Goal: Communication & Community: Answer question/provide support

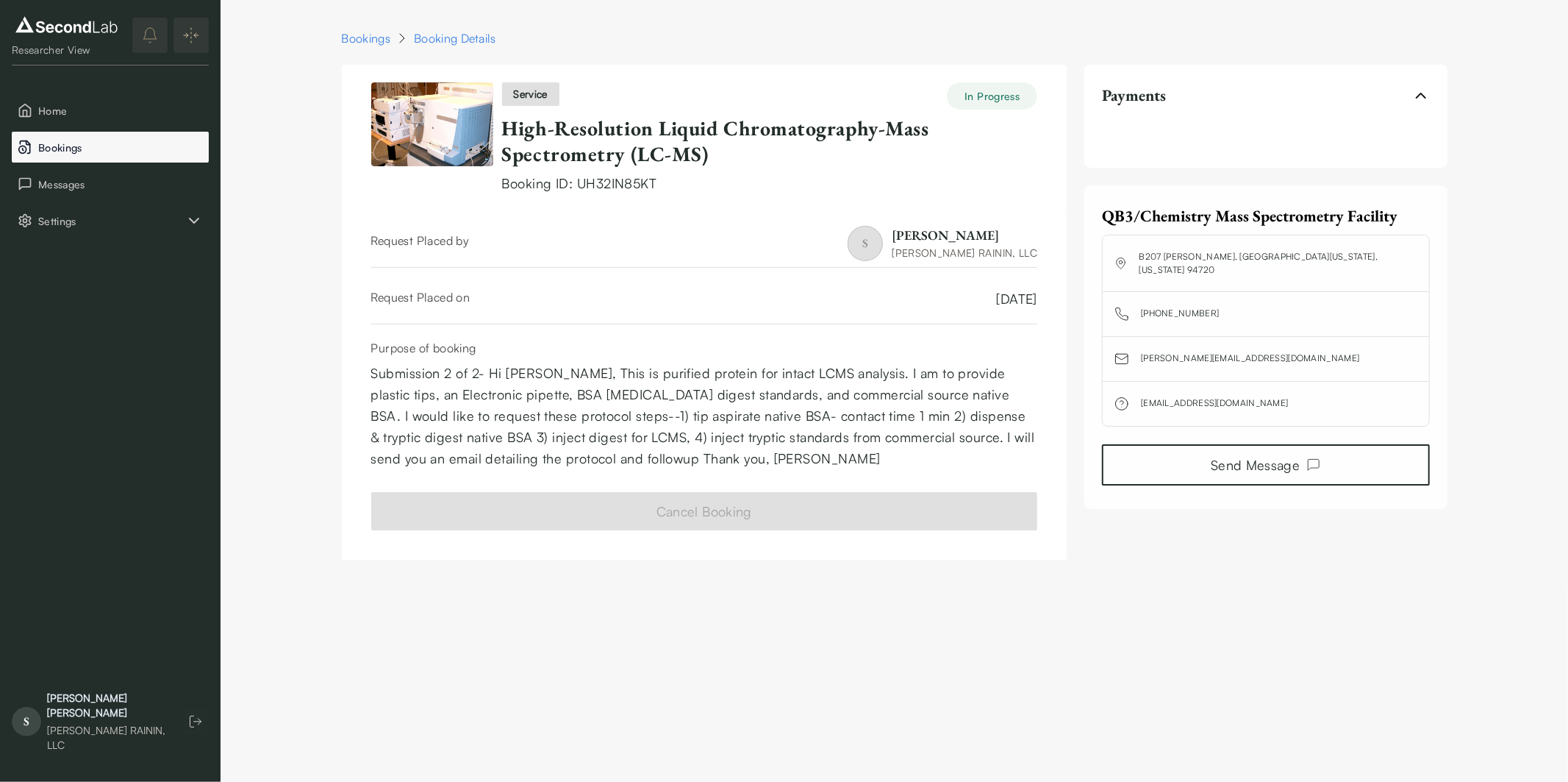
click at [33, 144] on button "Bookings" at bounding box center [110, 147] width 197 height 31
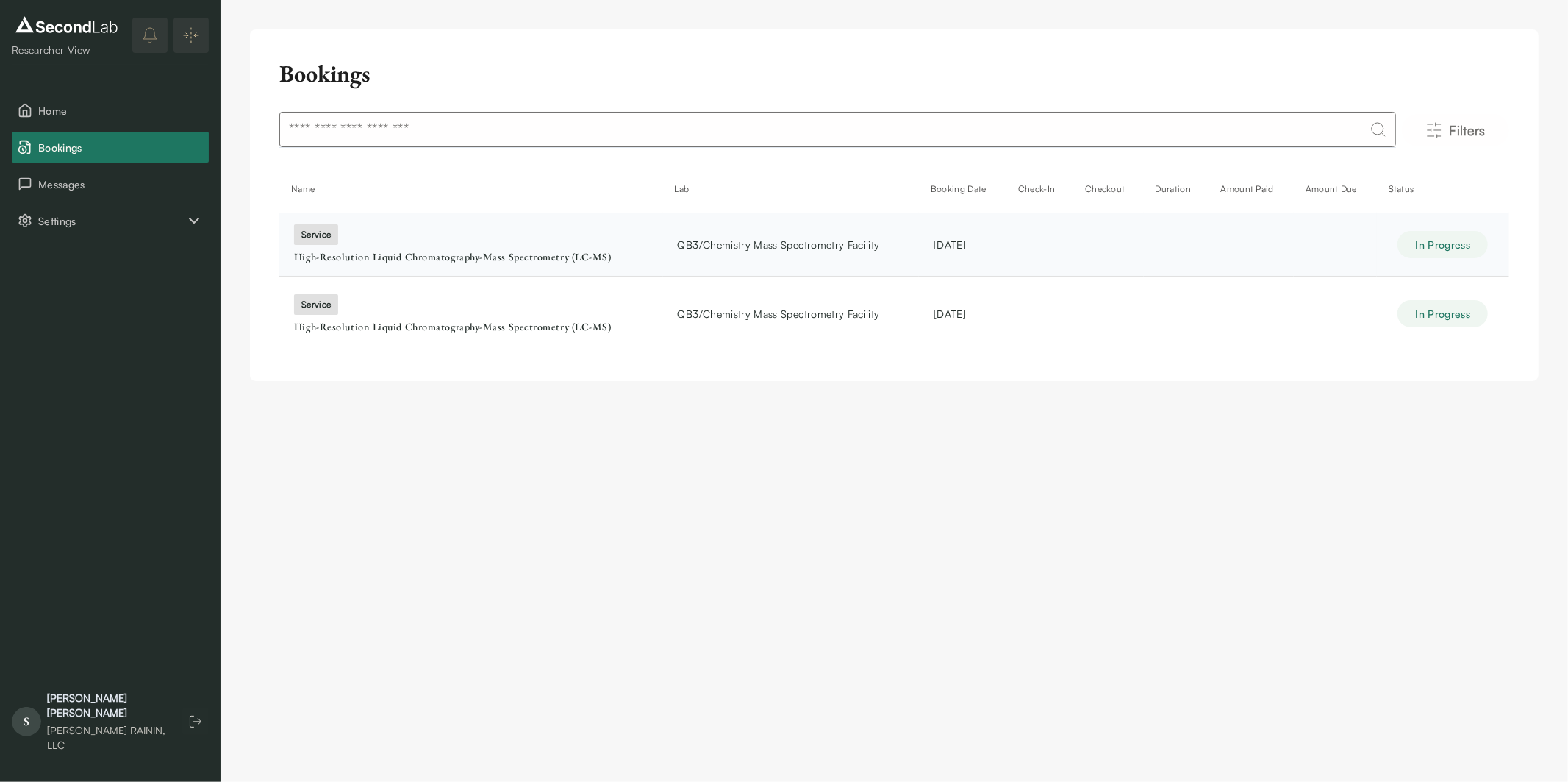
click at [428, 255] on div "High-Resolution Liquid Chromatography-Mass Spectrometry (LC-MS)" at bounding box center [471, 257] width 354 height 14
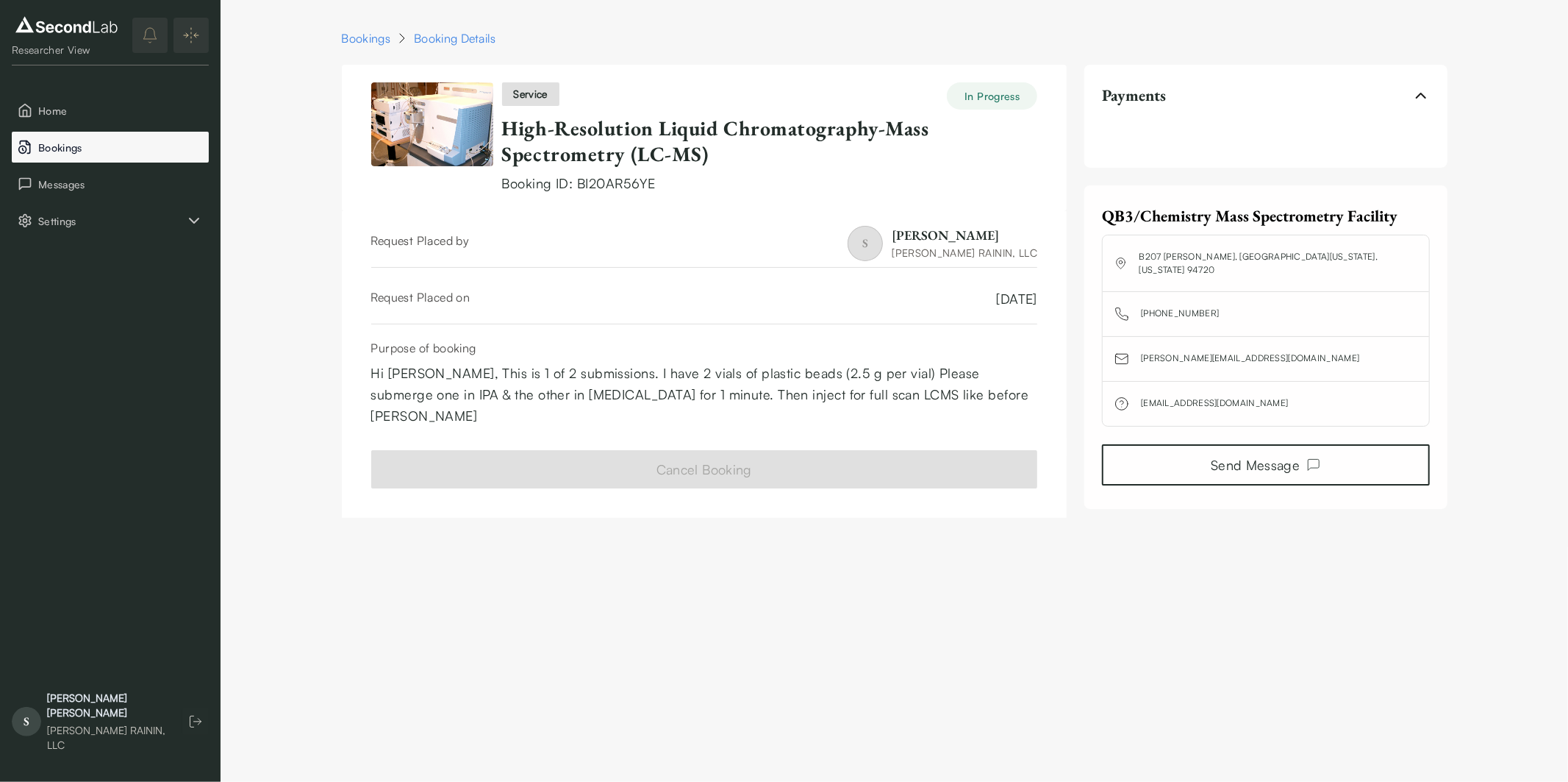
click at [104, 137] on button "Bookings" at bounding box center [110, 147] width 197 height 31
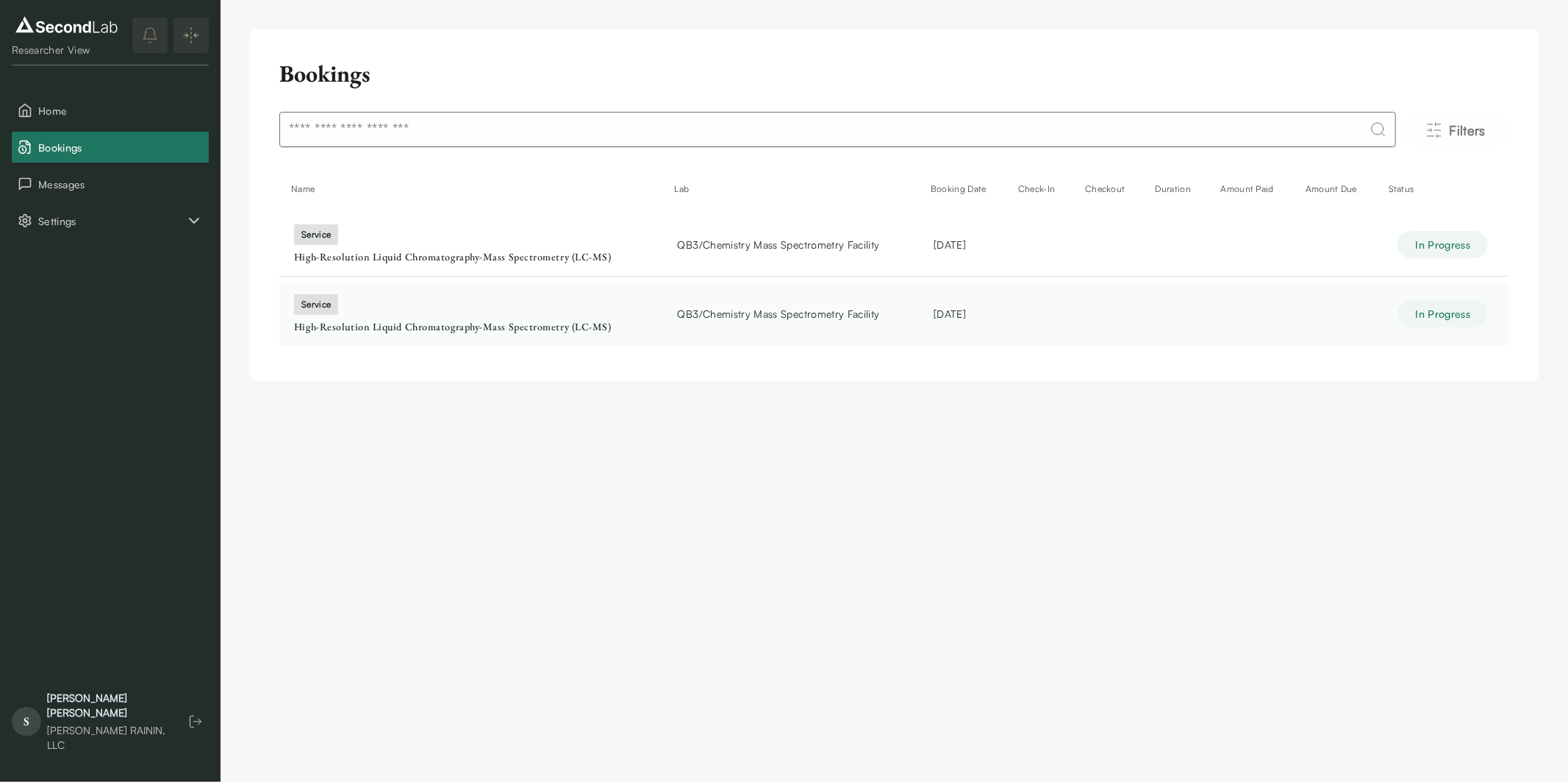
click at [372, 327] on div "High-Resolution Liquid Chromatography-Mass Spectrometry (LC-MS)" at bounding box center [471, 327] width 354 height 14
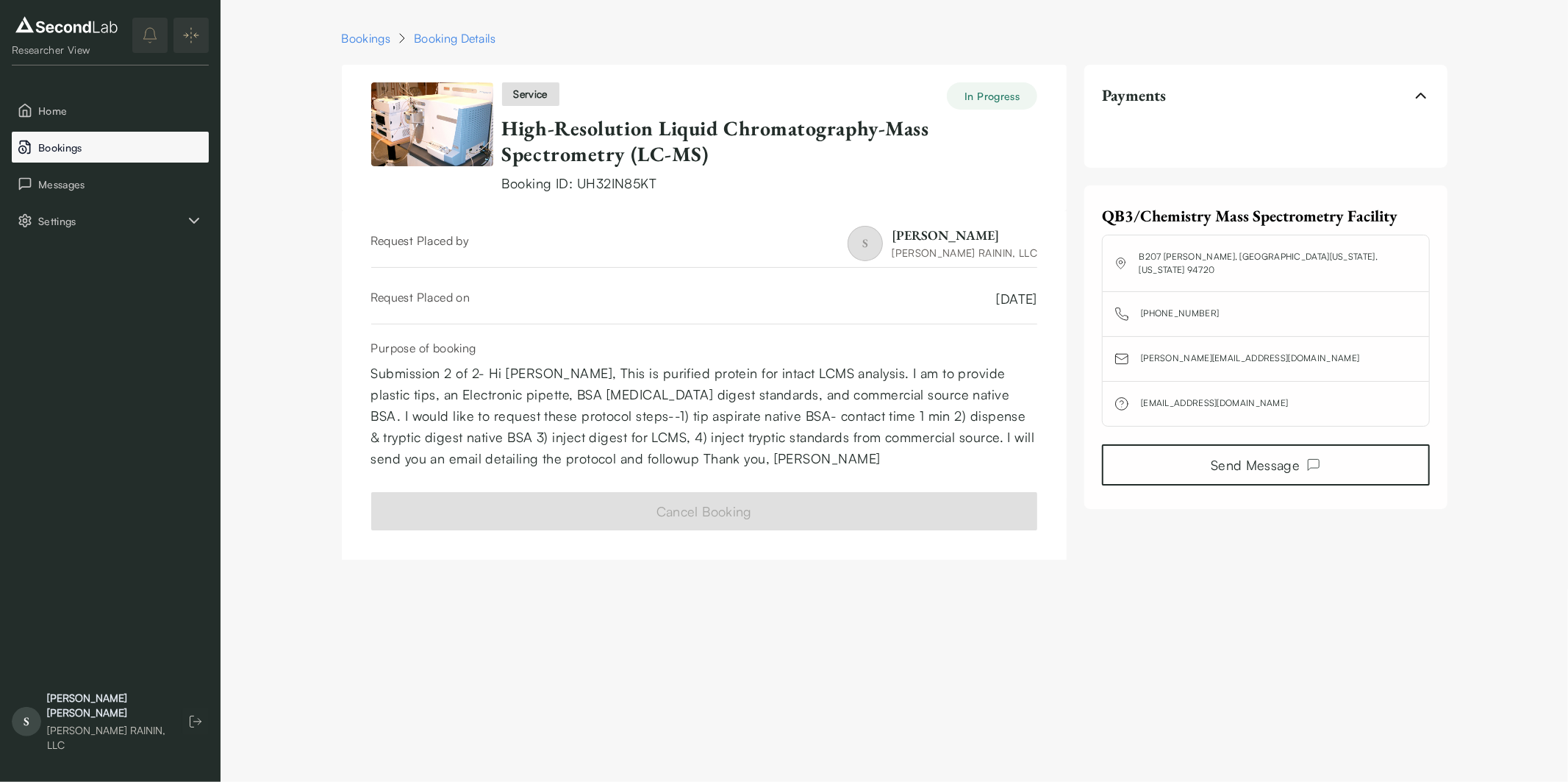
click at [81, 150] on span "Bookings" at bounding box center [120, 147] width 164 height 15
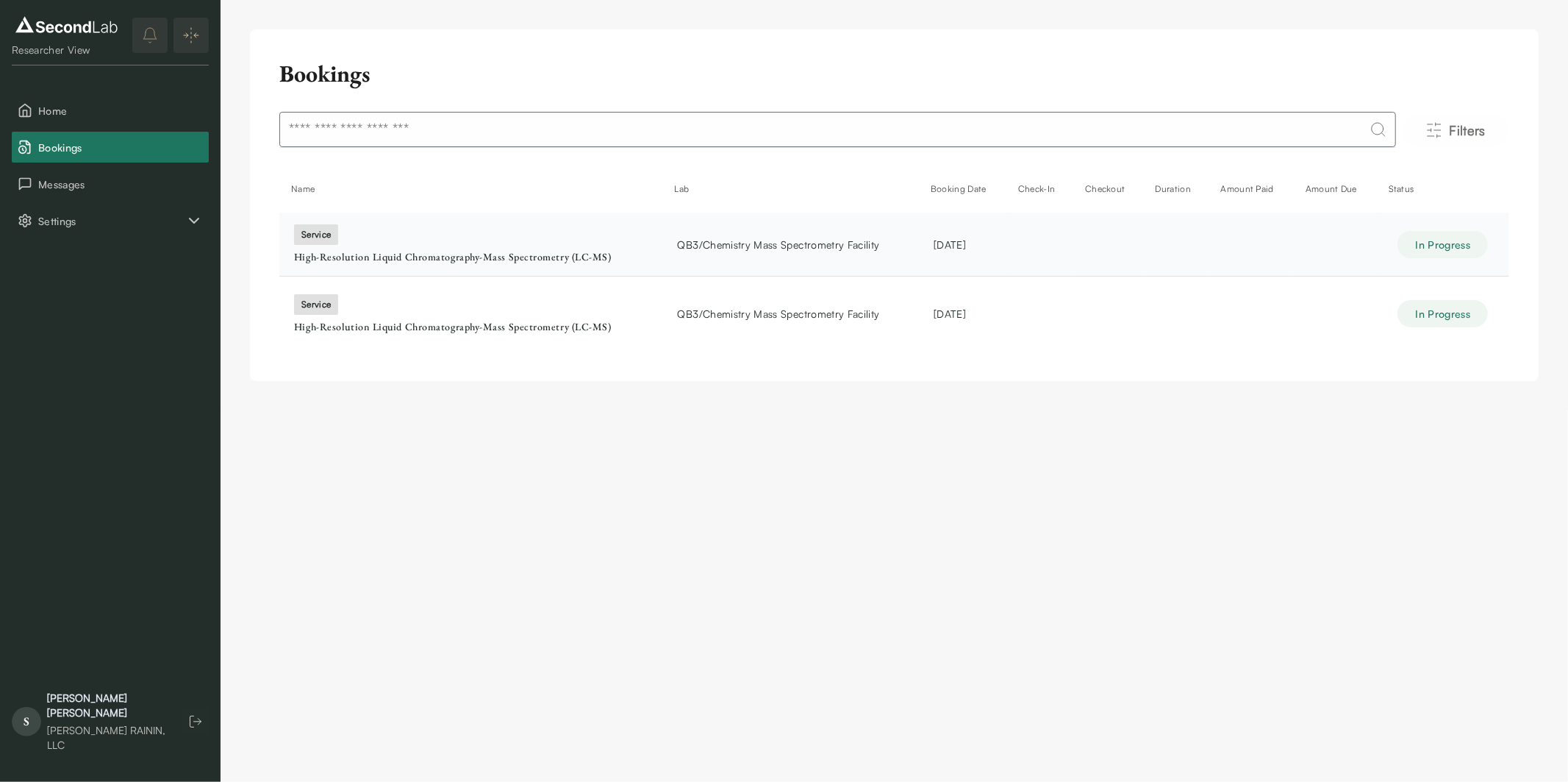
click at [1432, 251] on div "In Progress" at bounding box center [1442, 244] width 90 height 27
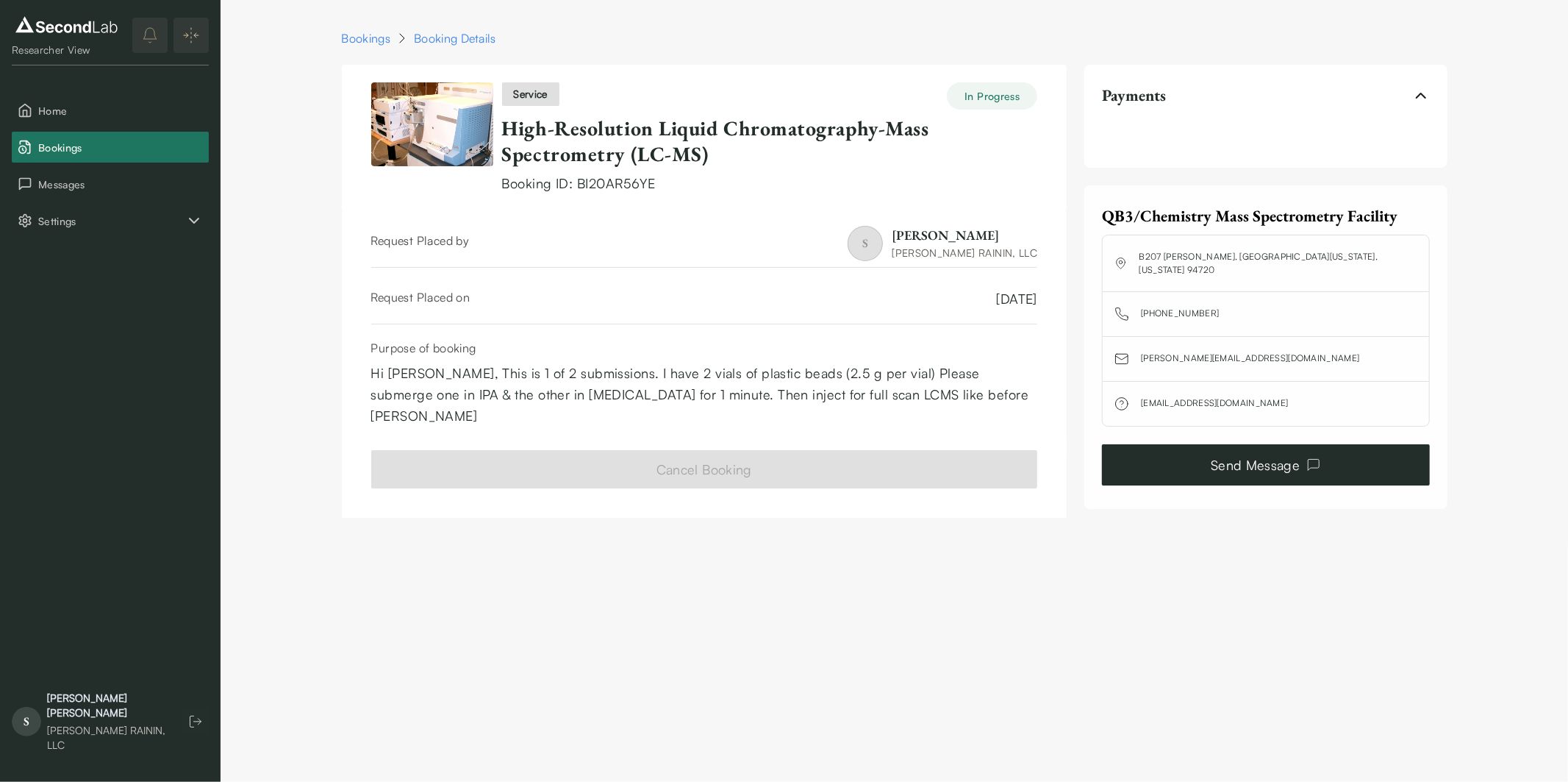
click at [1209, 461] on link "Send Message" at bounding box center [1266, 465] width 327 height 41
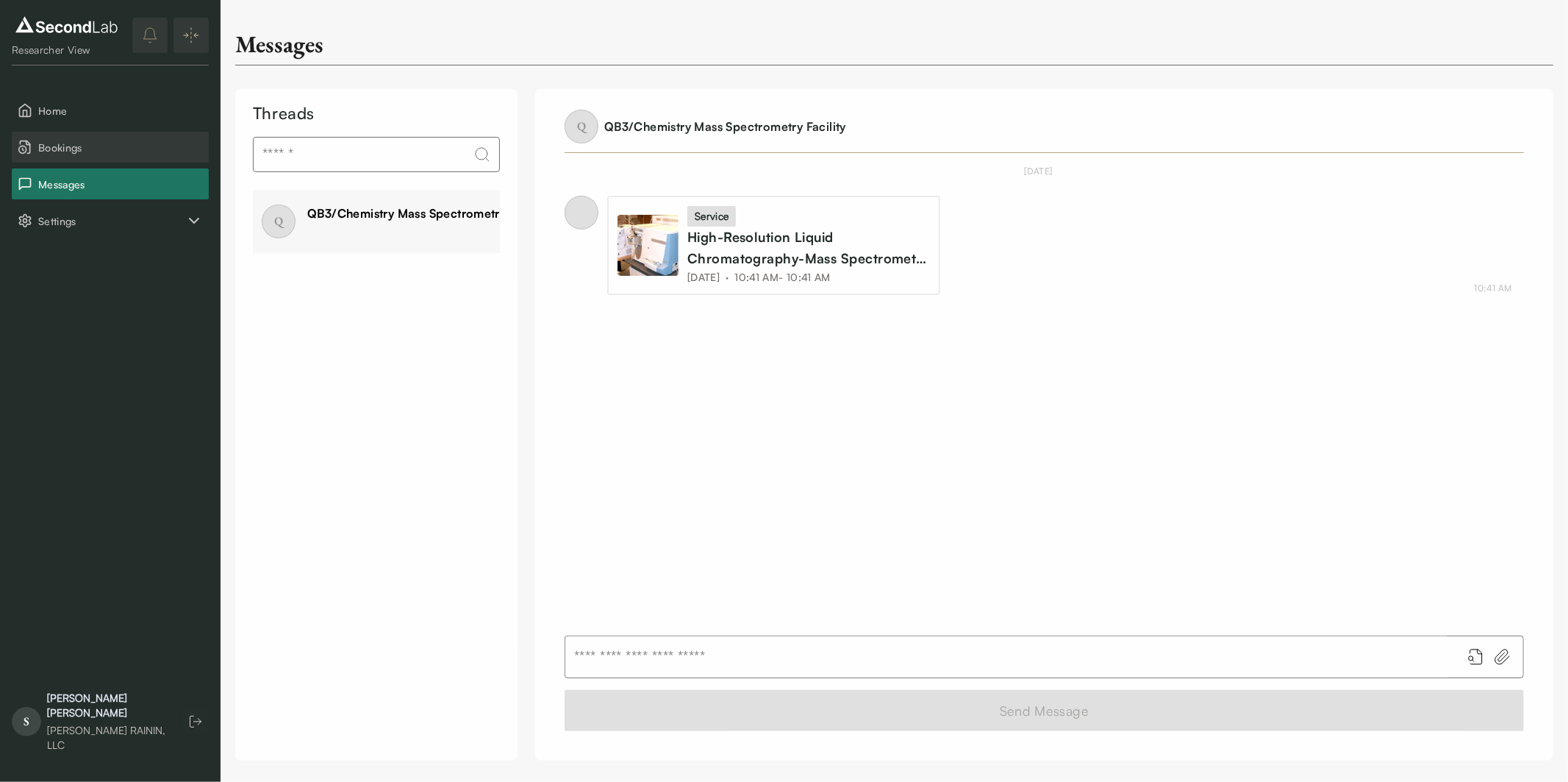
click at [72, 146] on span "Bookings" at bounding box center [120, 147] width 164 height 15
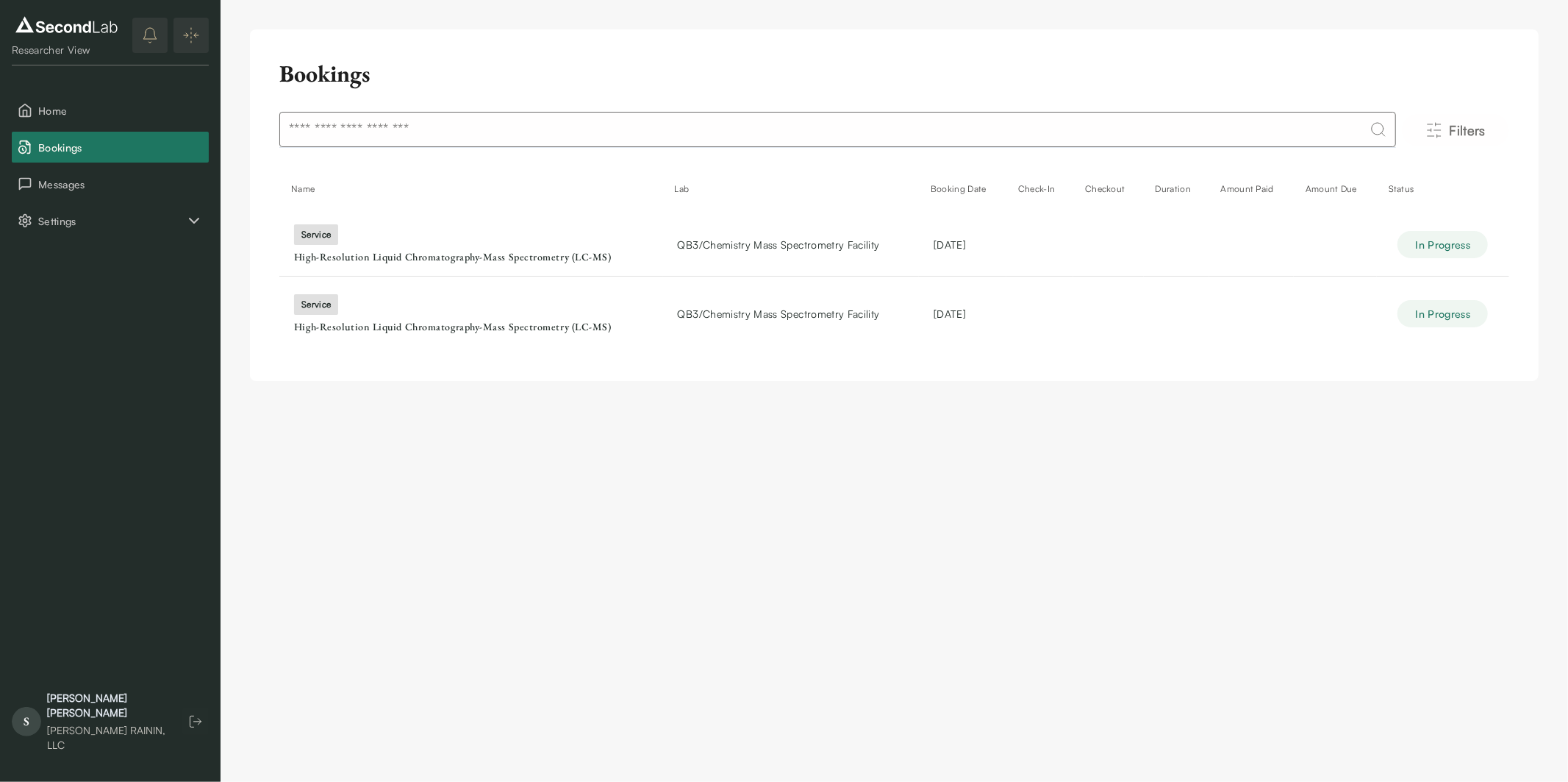
click at [151, 38] on icon "notifications" at bounding box center [150, 35] width 18 height 18
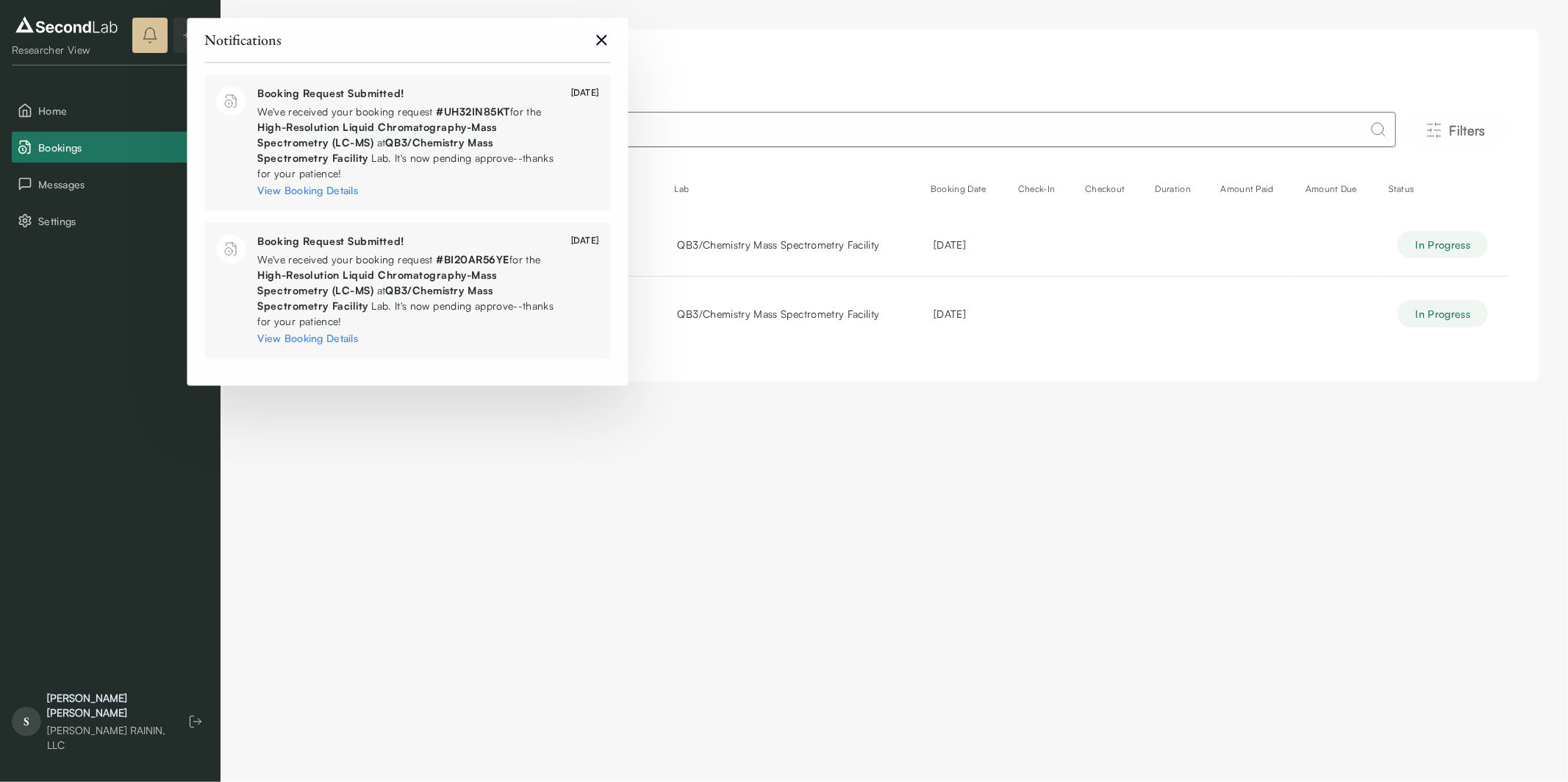
click at [343, 196] on link "View Booking Details" at bounding box center [308, 190] width 100 height 13
click at [853, 410] on html "SKIP TO CONTENT Researcher View Home Bookings Messages Settings SC Researcher V…" at bounding box center [784, 205] width 1568 height 410
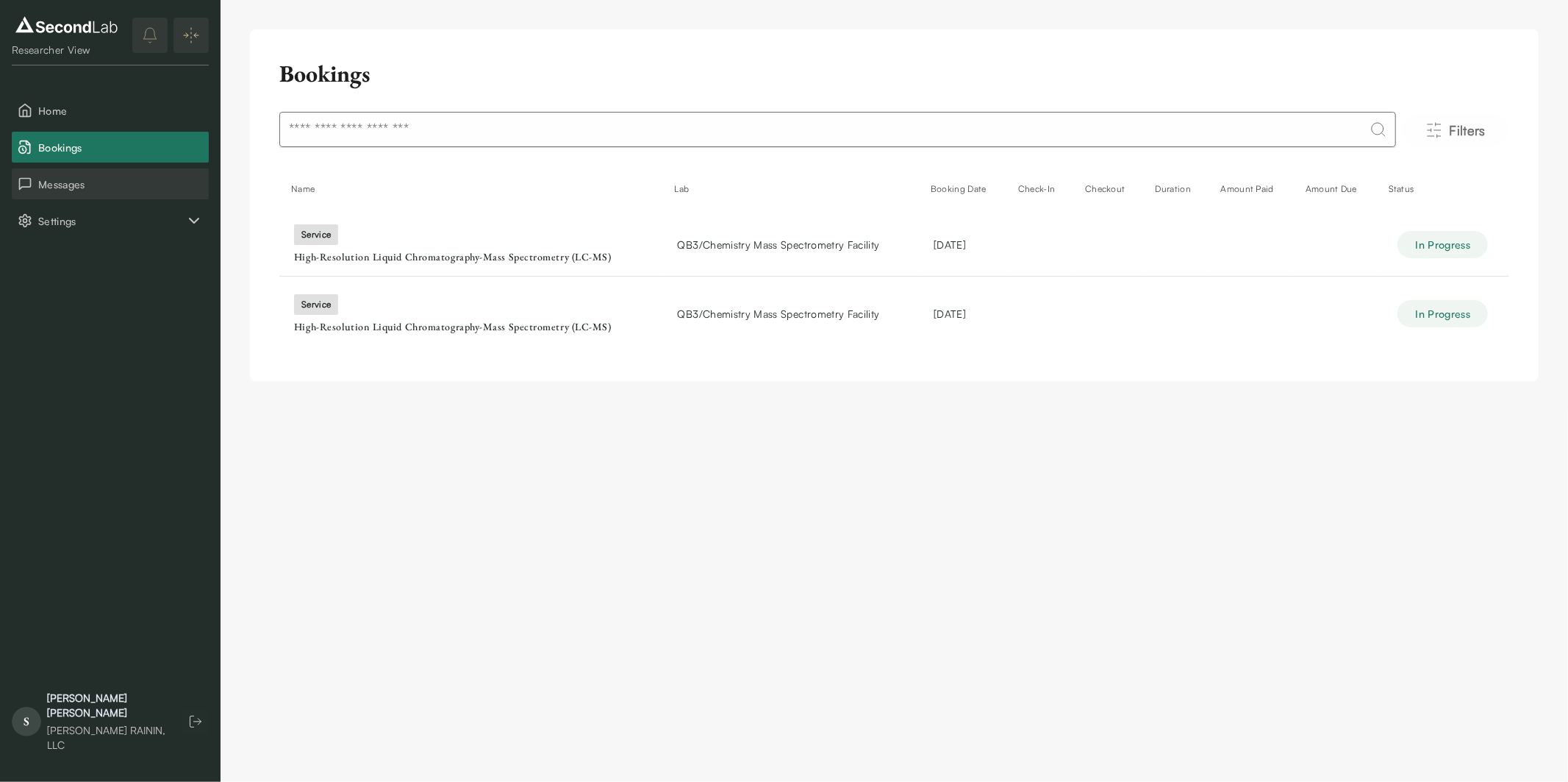
click at [89, 180] on span "Messages" at bounding box center [120, 184] width 164 height 15
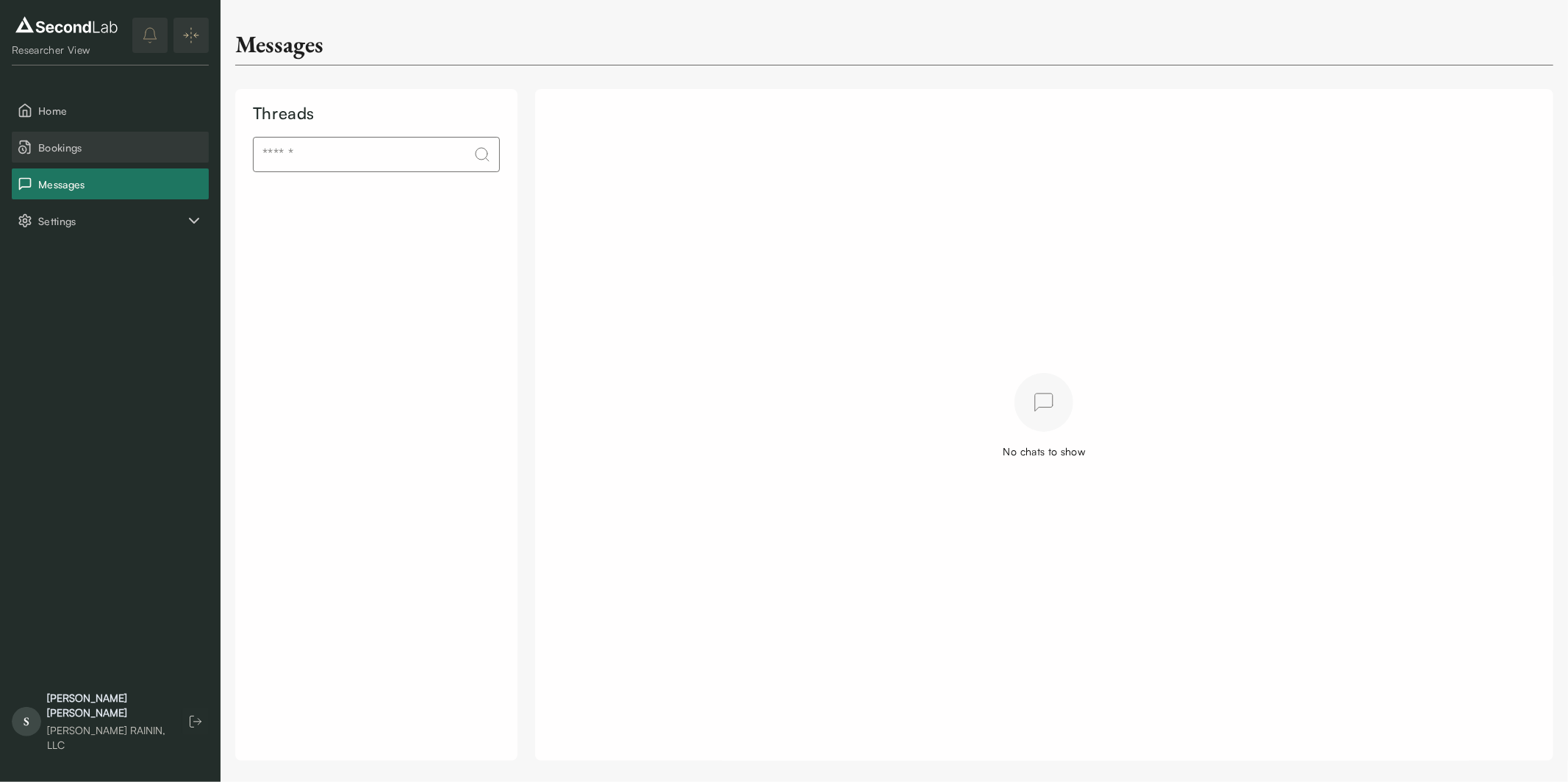
click at [127, 151] on span "Bookings" at bounding box center [120, 147] width 164 height 15
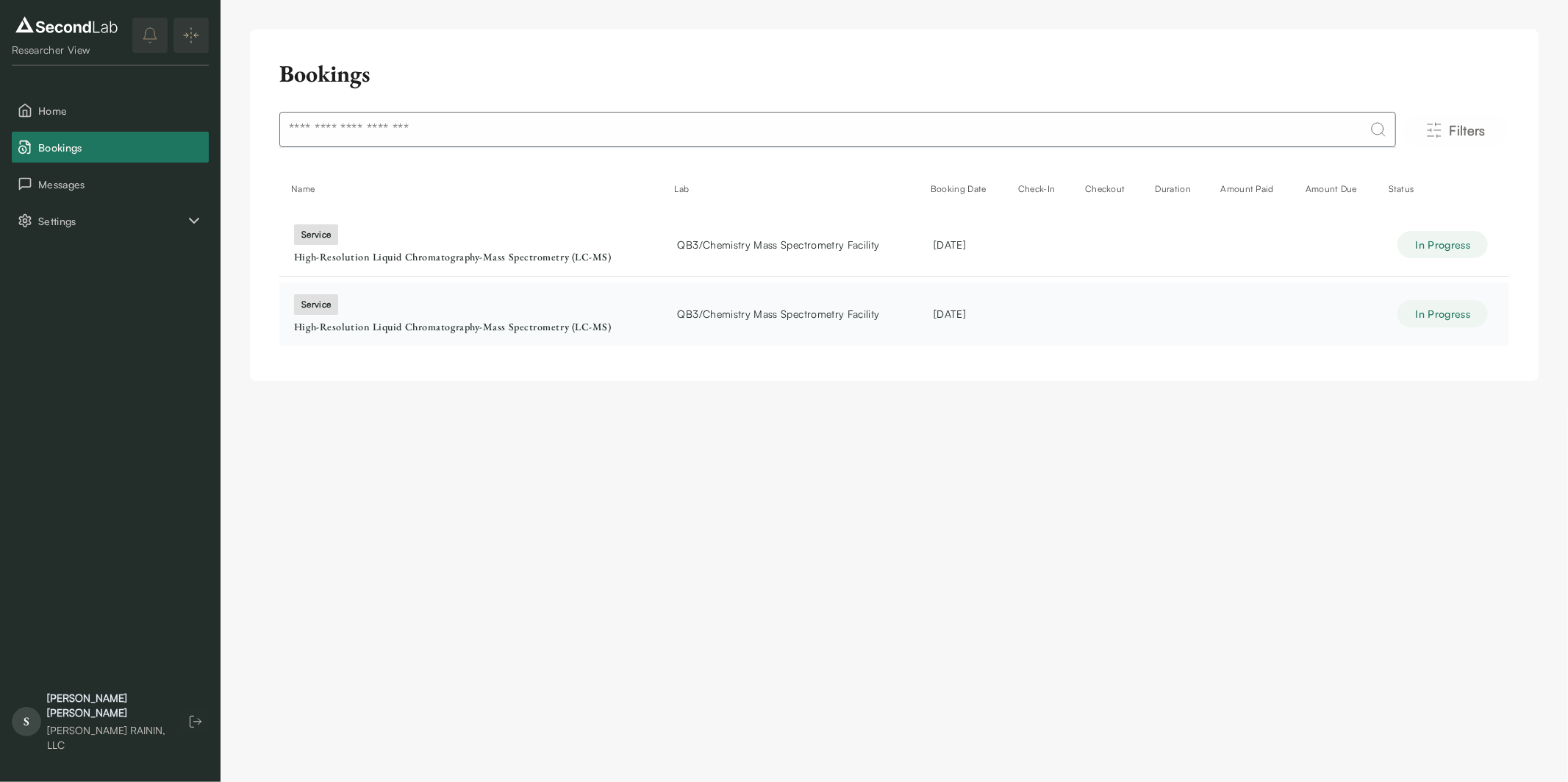
click at [523, 307] on td "service High-Resolution Liquid Chromatography-Mass Spectrometry (LC-MS)" at bounding box center [471, 314] width 384 height 63
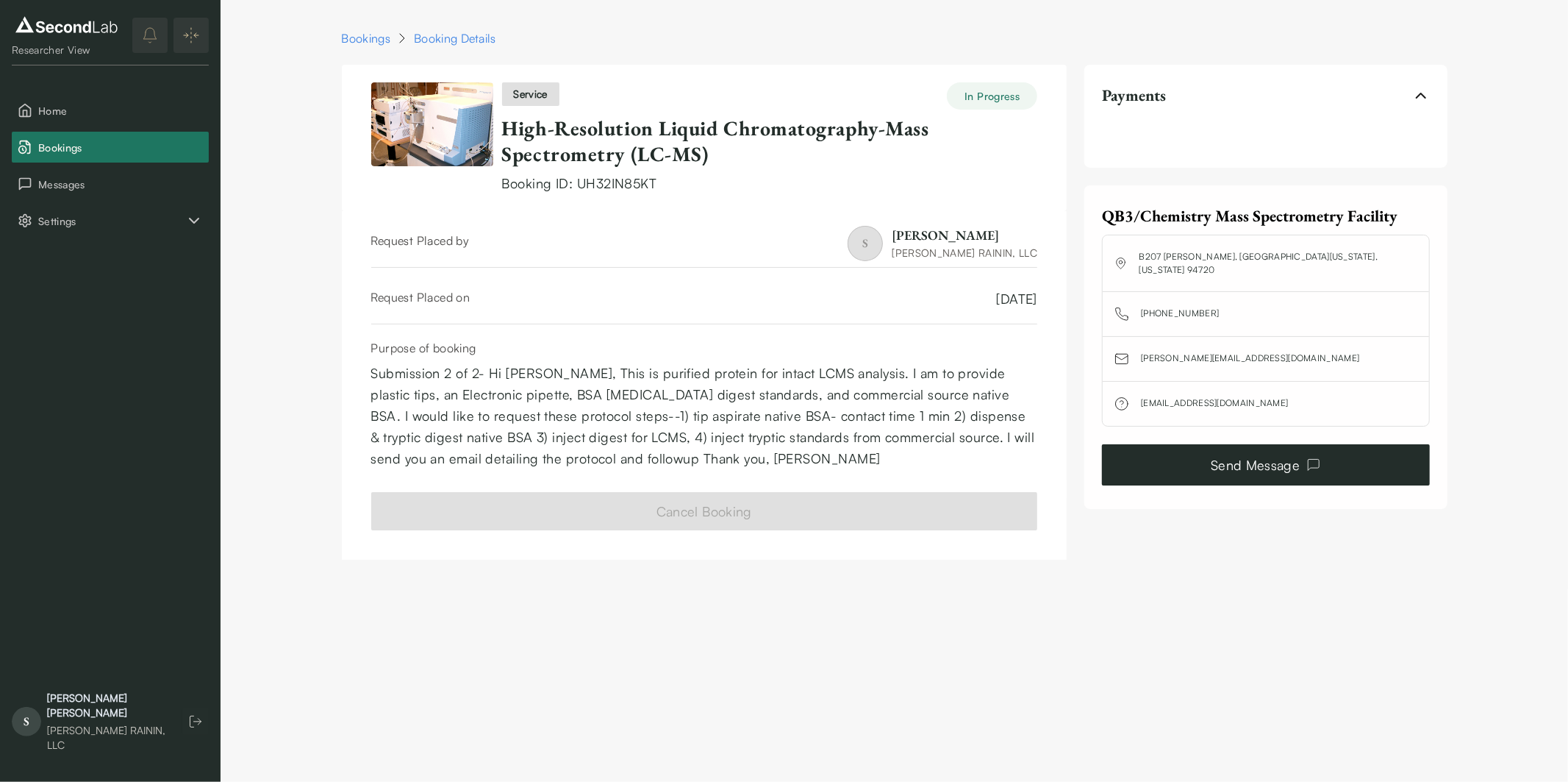
click at [1270, 453] on link "Send Message" at bounding box center [1266, 465] width 327 height 41
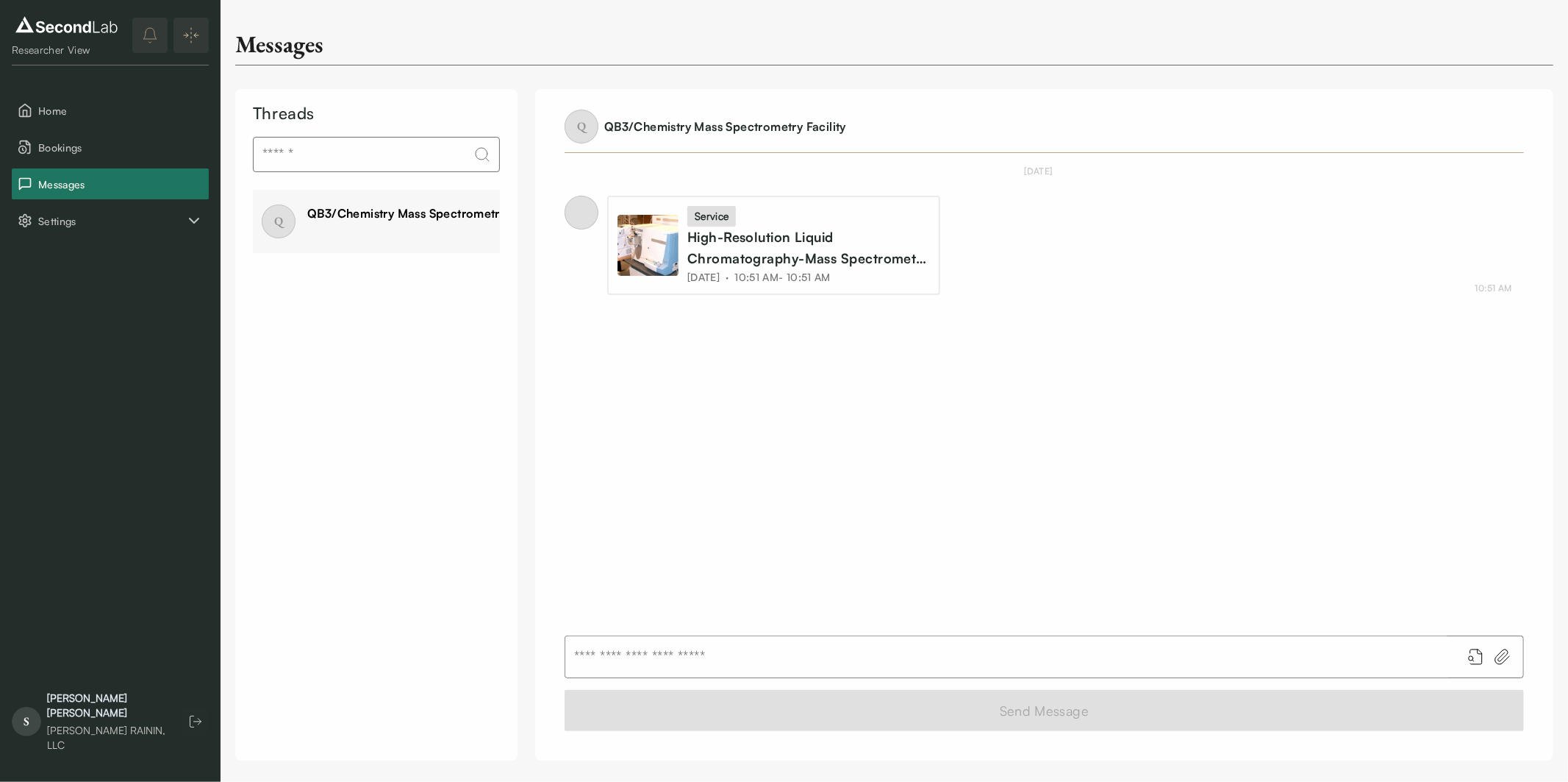
click at [589, 659] on input "text" at bounding box center [1007, 657] width 884 height 41
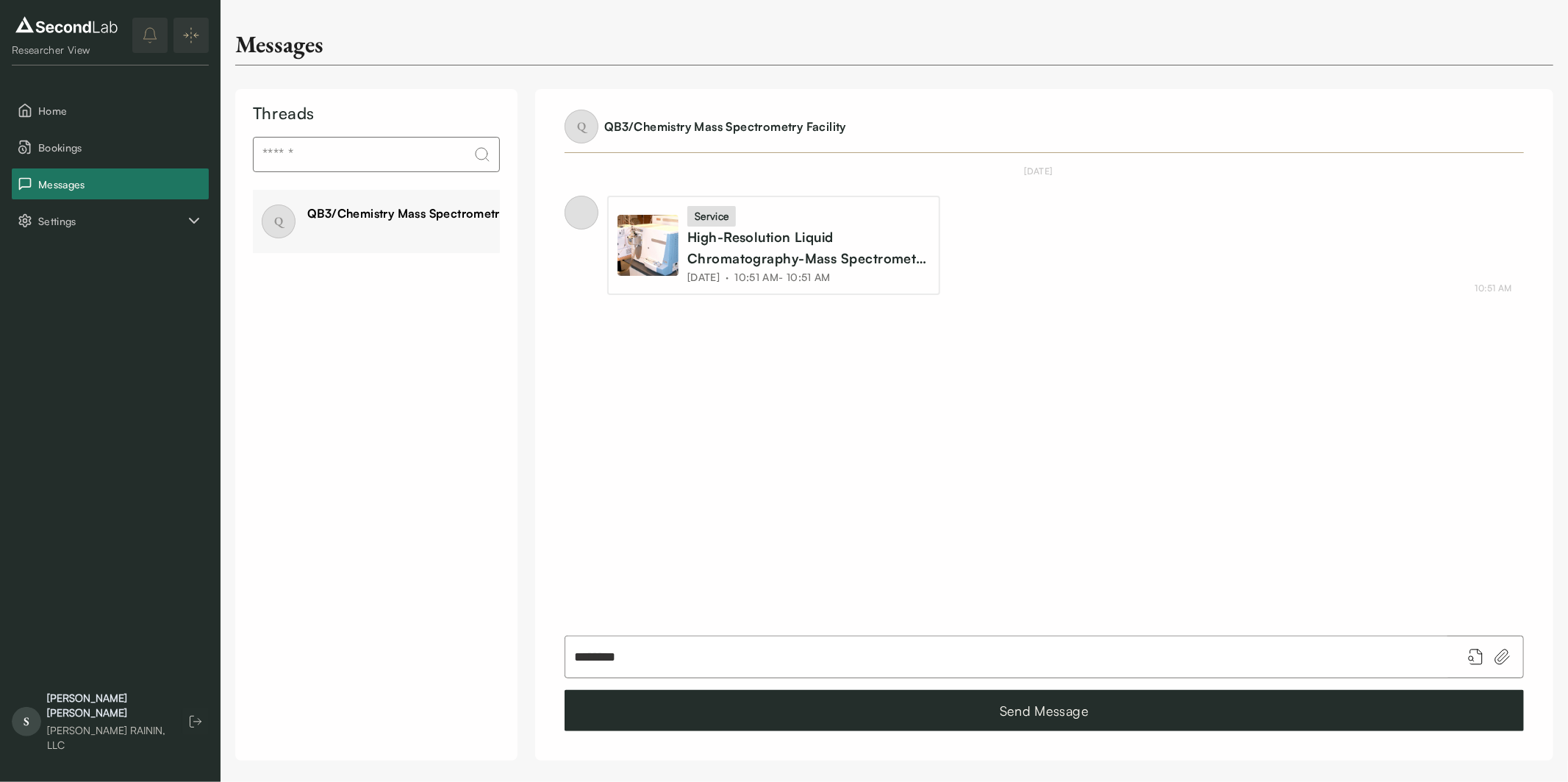
type input "********"
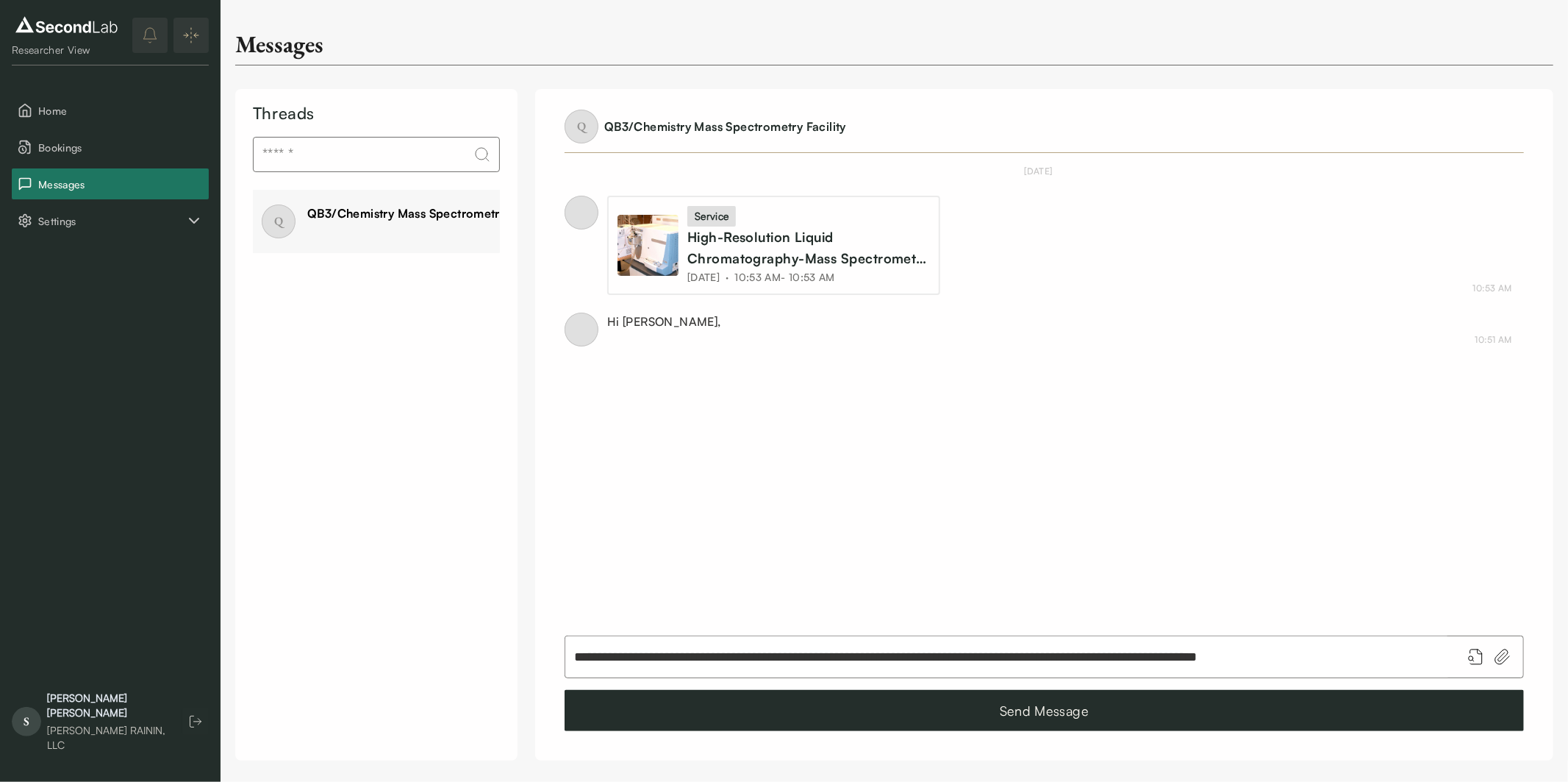
type input "**********"
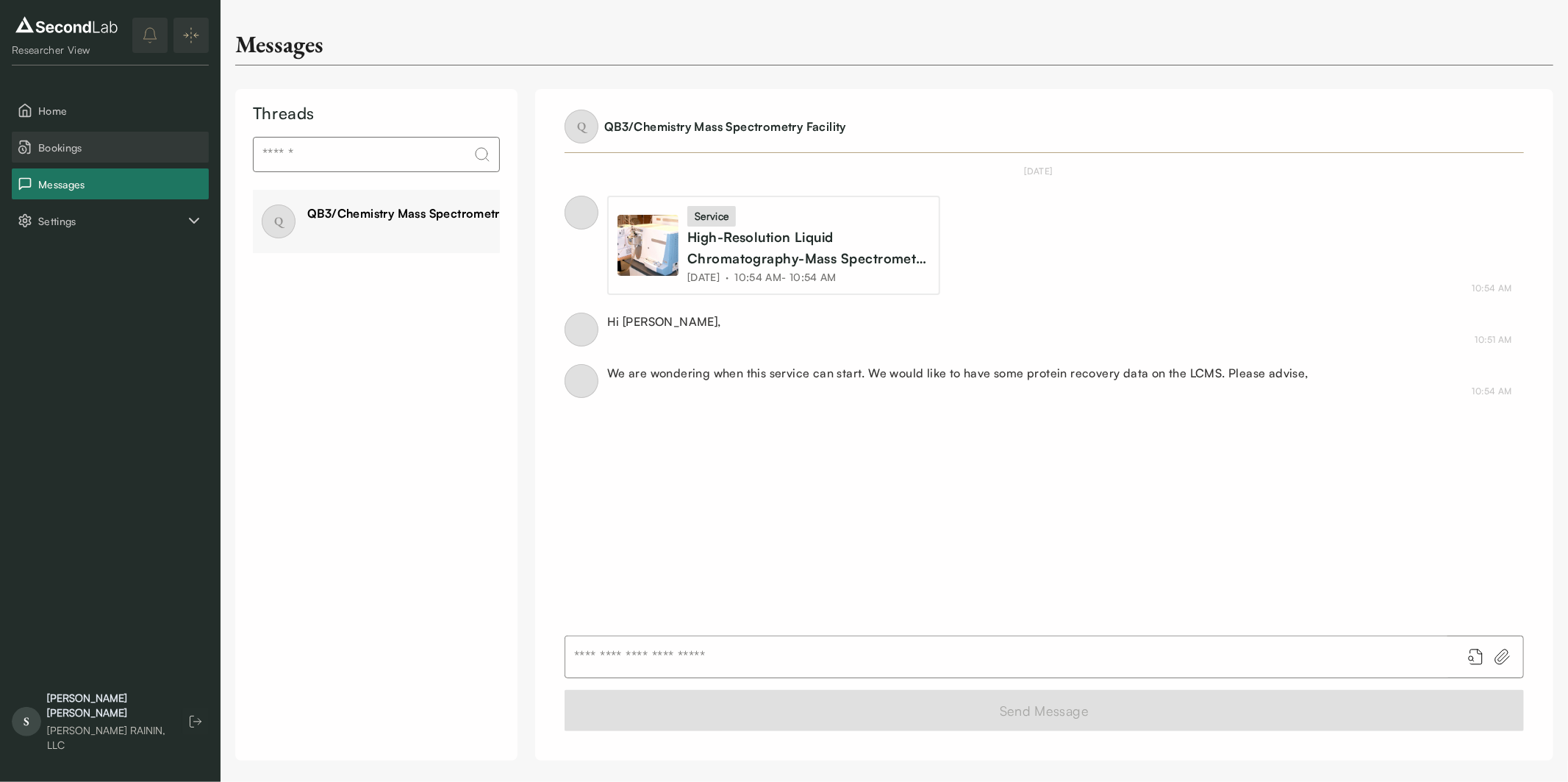
click at [85, 136] on button "Bookings" at bounding box center [110, 147] width 197 height 31
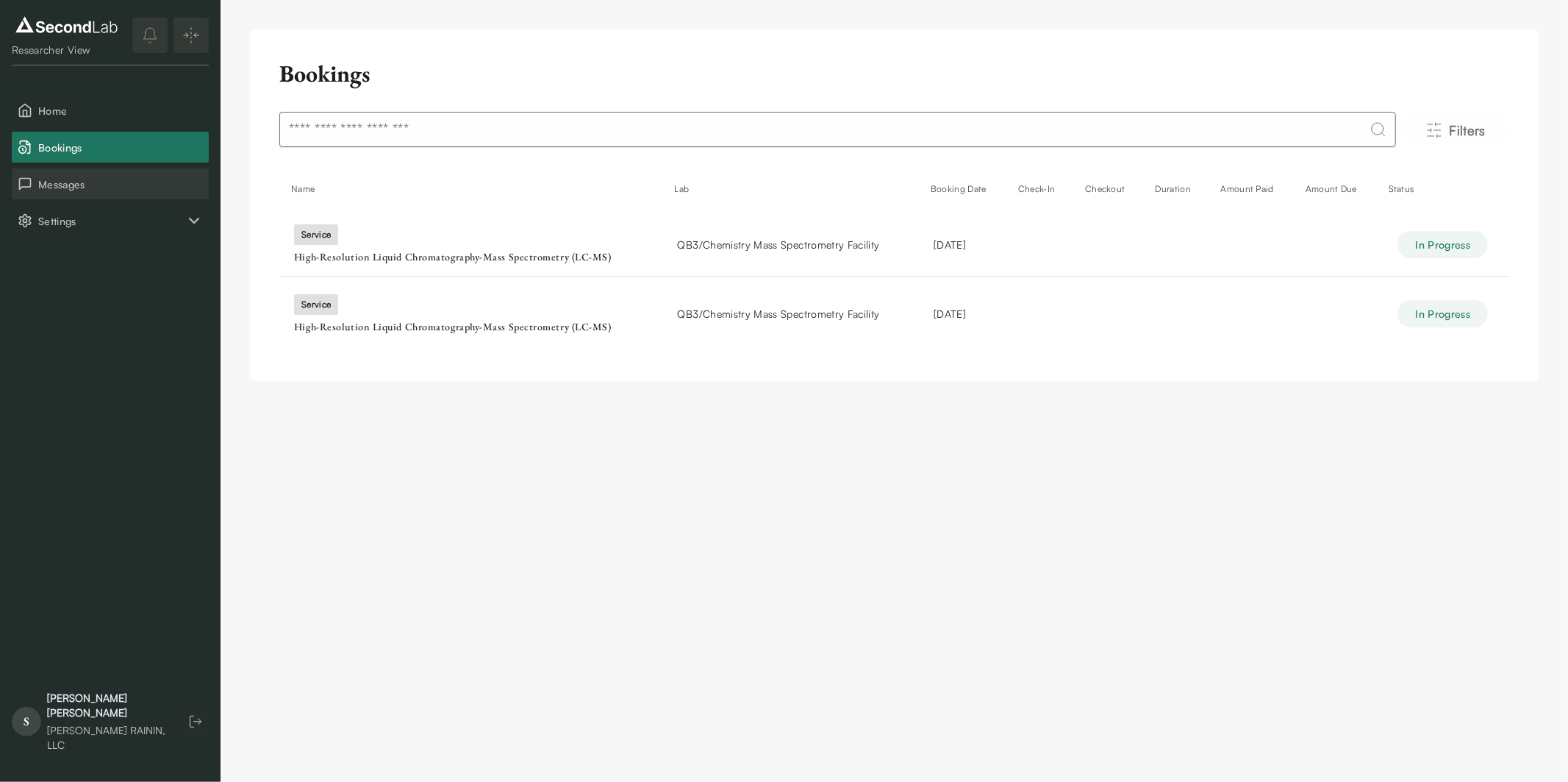
click at [121, 182] on span "Messages" at bounding box center [120, 184] width 164 height 15
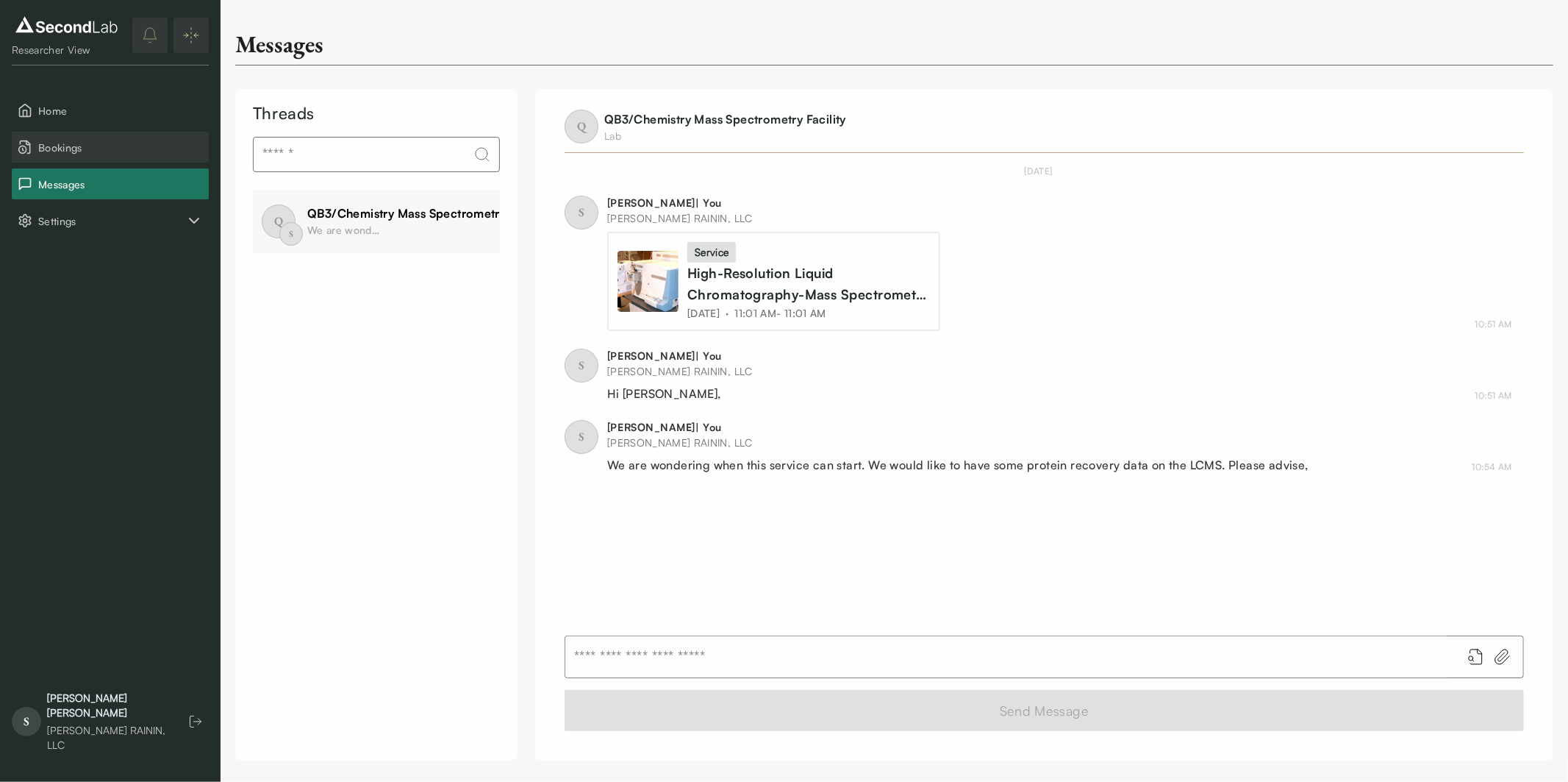
click at [50, 150] on span "Bookings" at bounding box center [120, 147] width 164 height 15
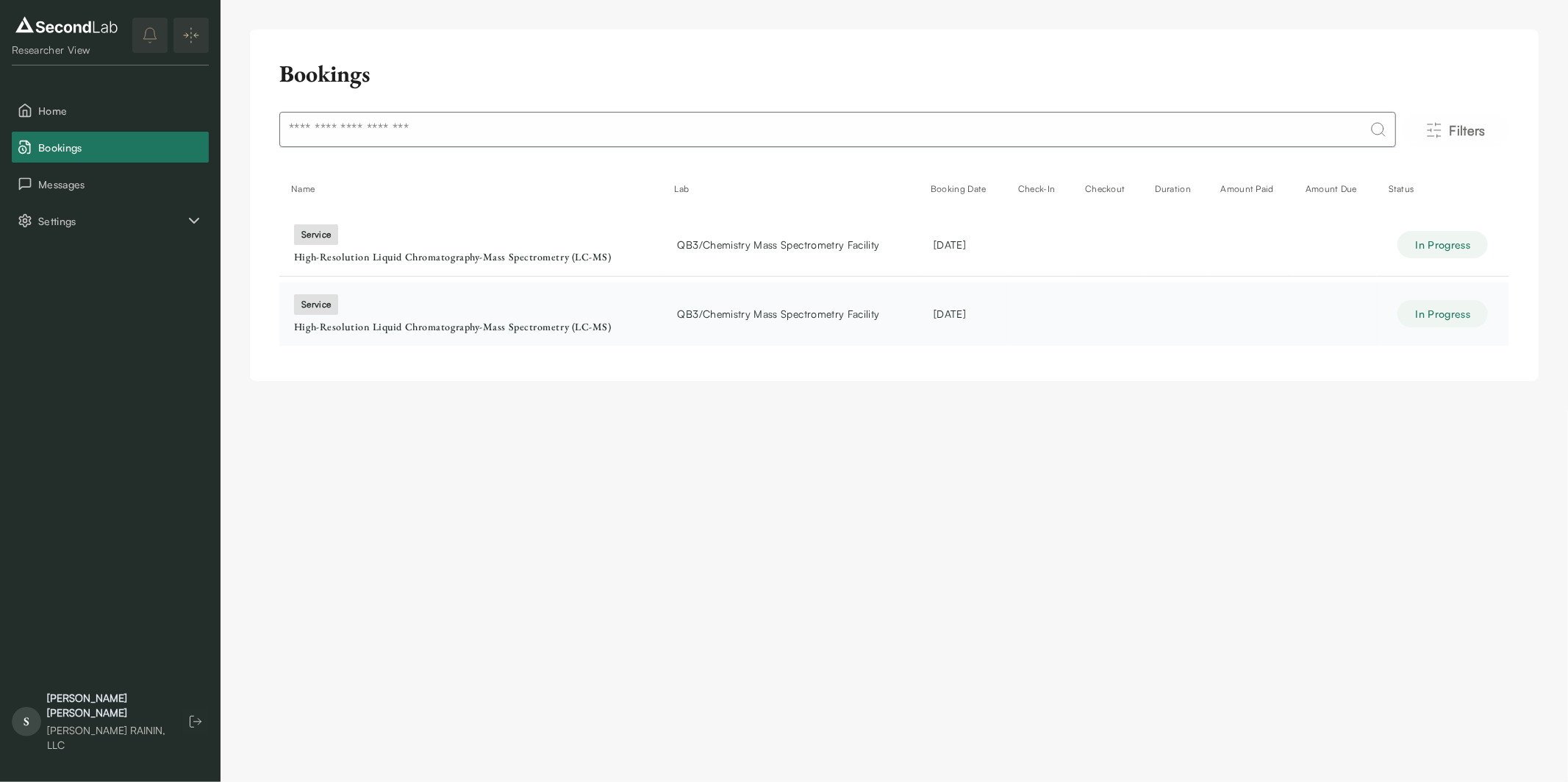
click at [429, 315] on td "service High-Resolution Liquid Chromatography-Mass Spectrometry (LC-MS)" at bounding box center [471, 314] width 384 height 63
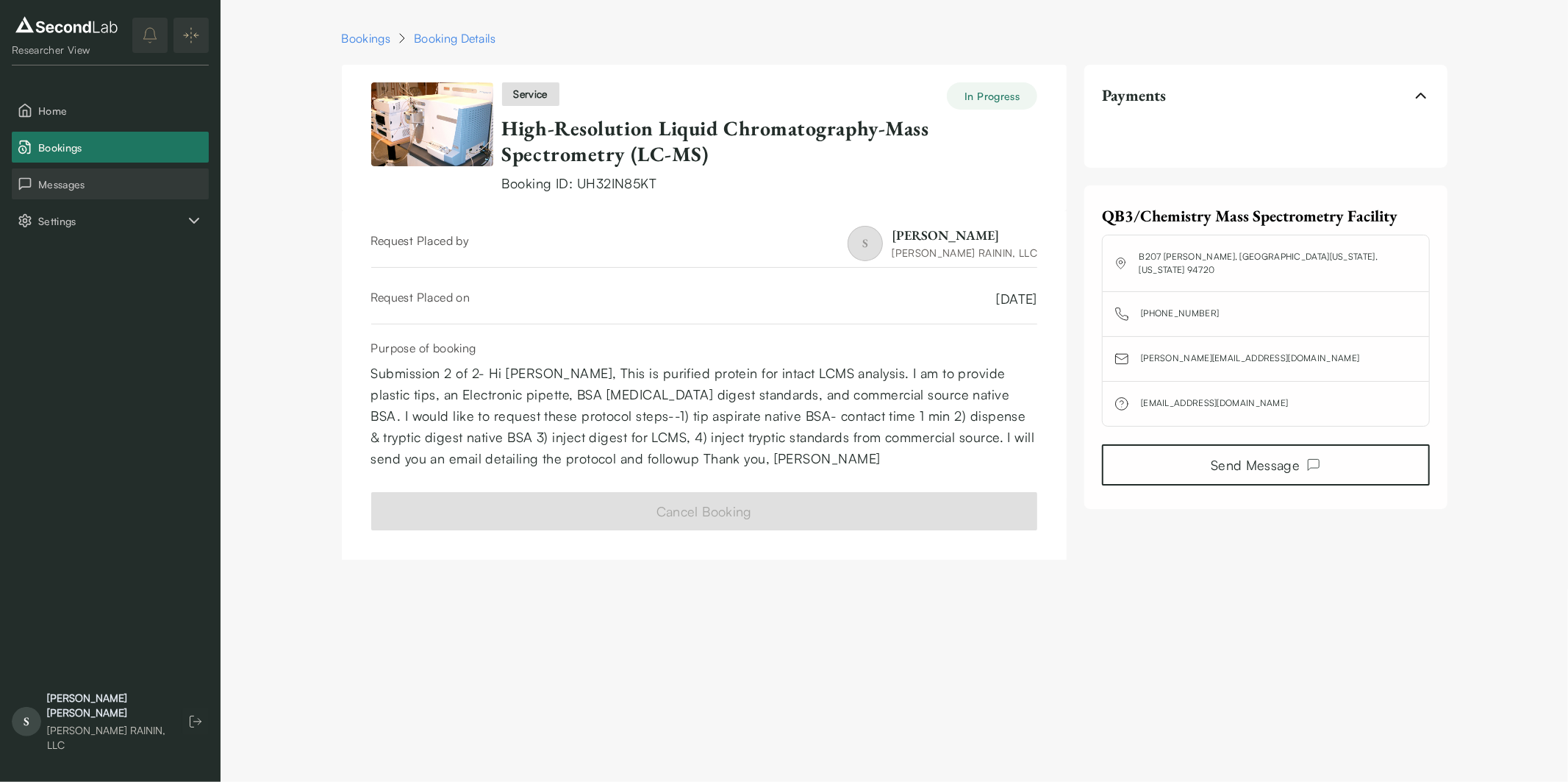
click at [99, 186] on span "Messages" at bounding box center [120, 184] width 164 height 15
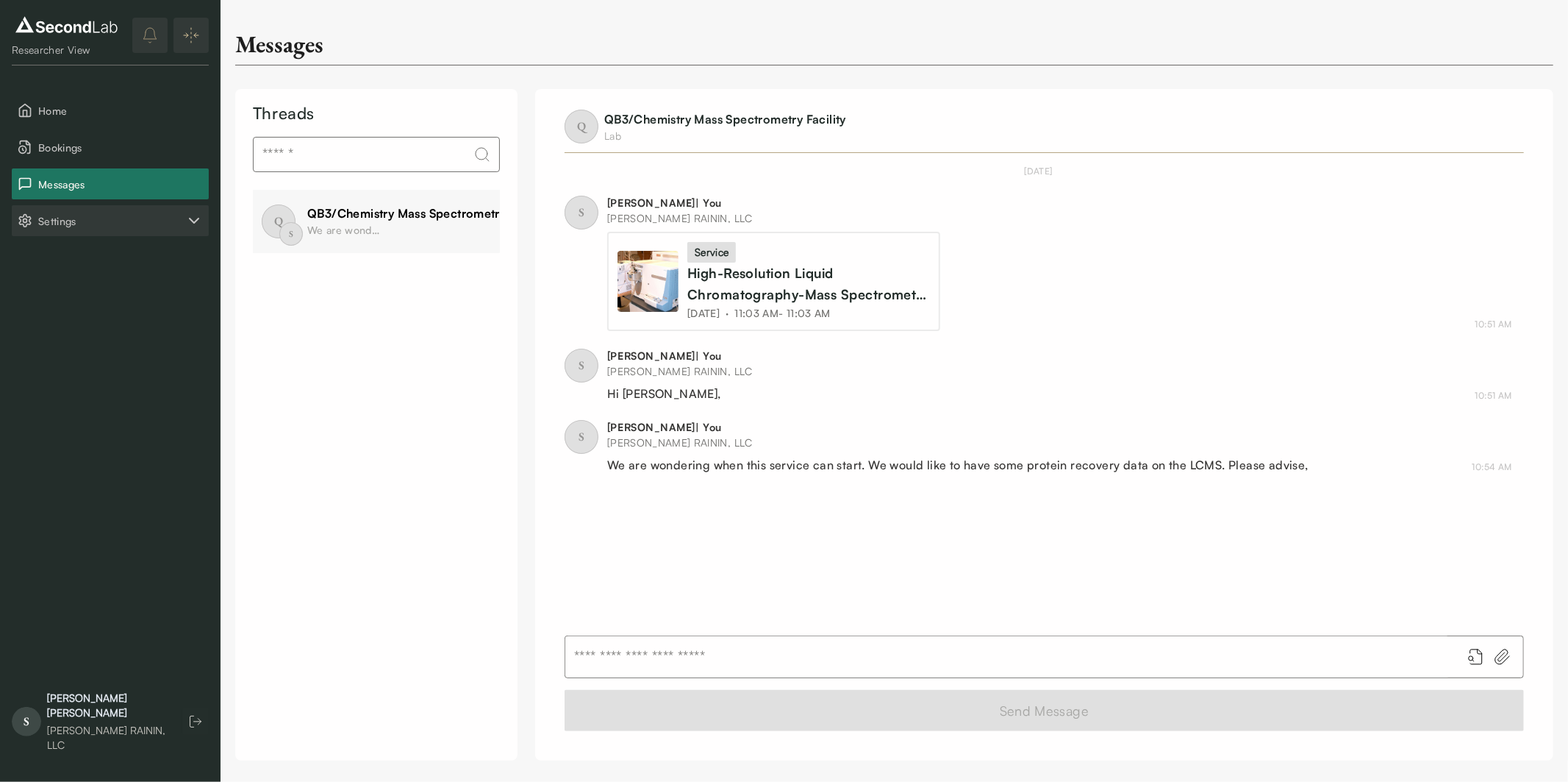
click at [113, 213] on span "Settings" at bounding box center [112, 220] width 147 height 15
click at [103, 148] on span "Bookings" at bounding box center [120, 147] width 164 height 15
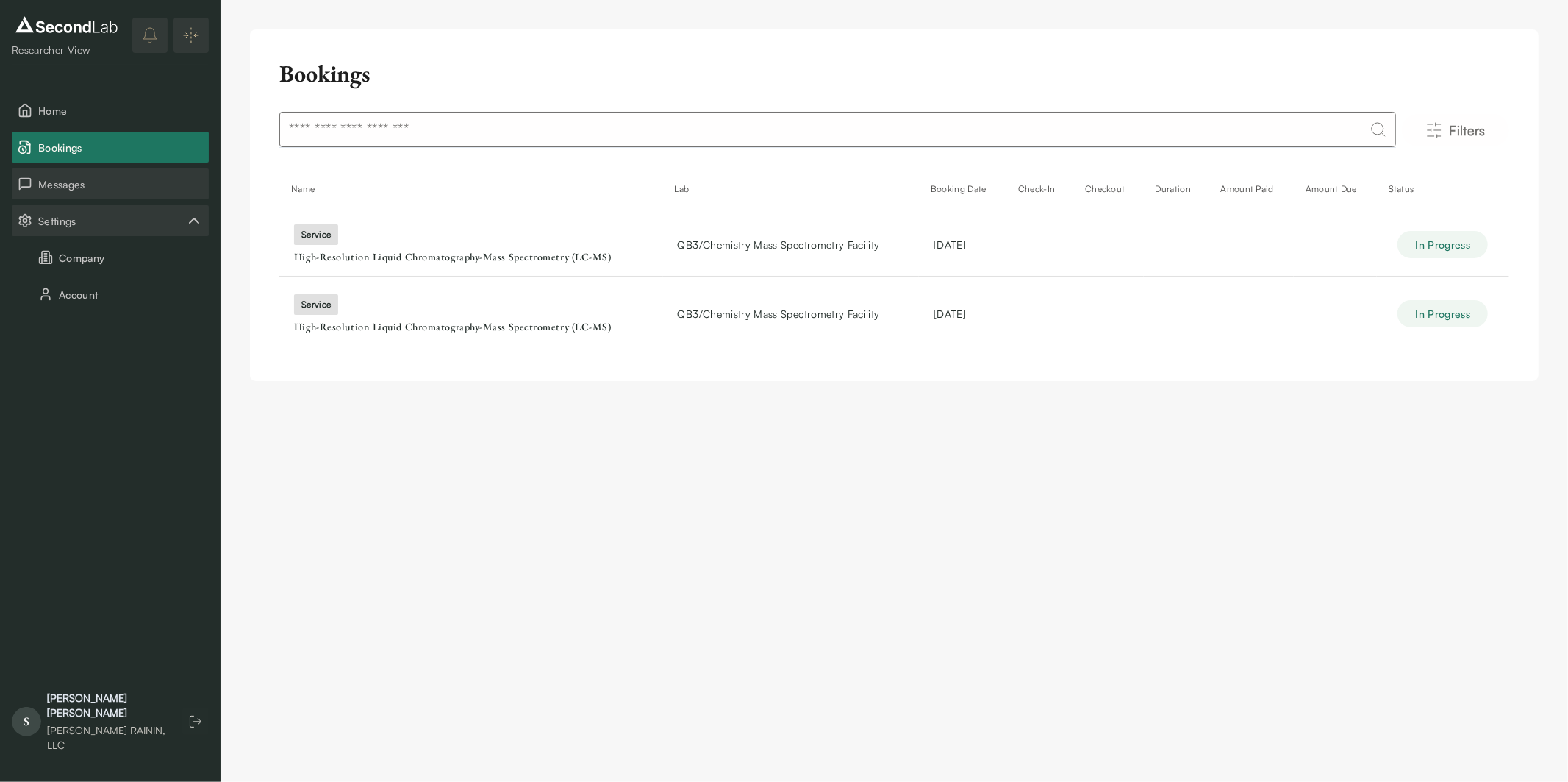
click at [85, 172] on button "Messages" at bounding box center [110, 184] width 197 height 31
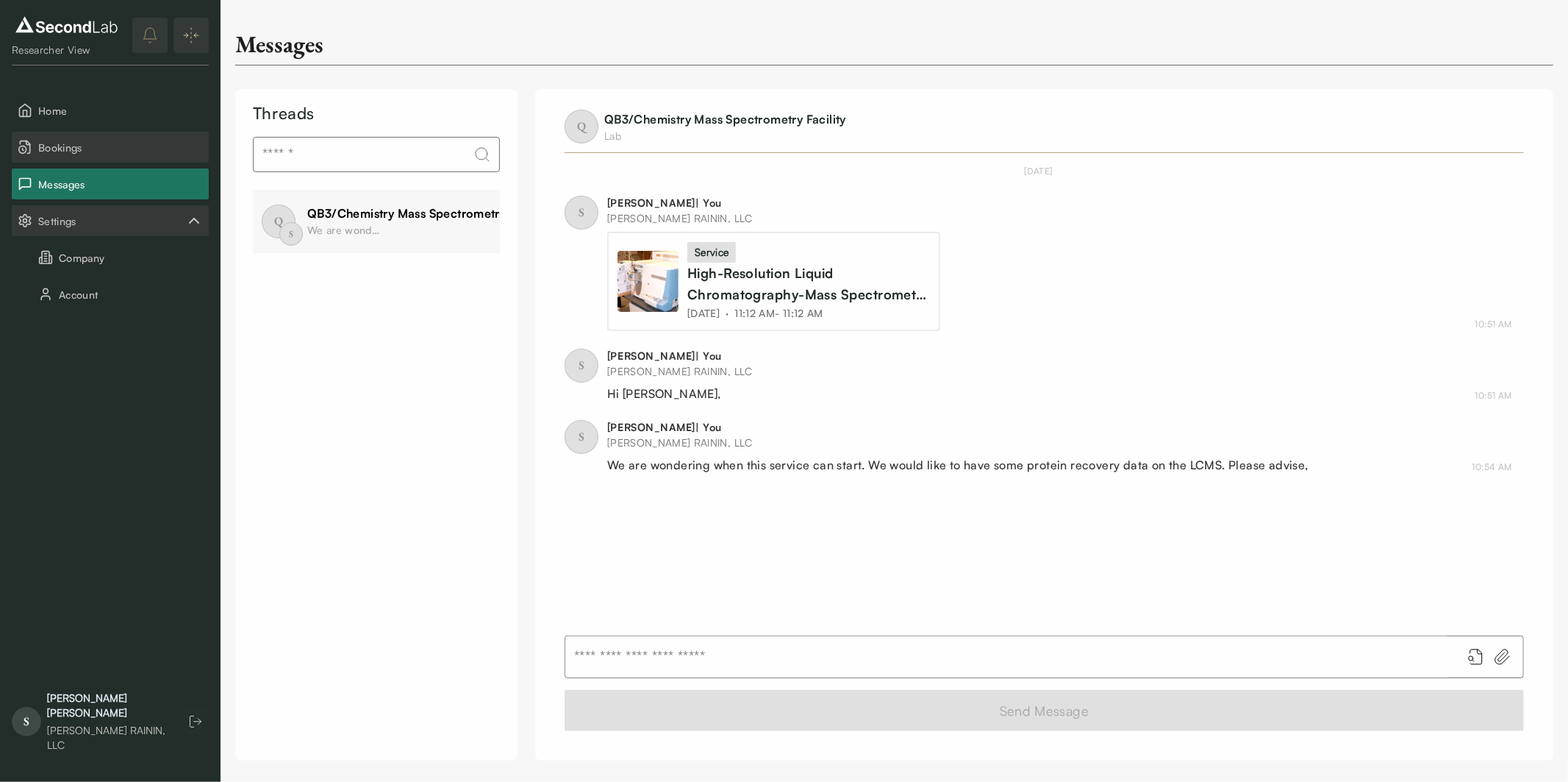
click at [81, 140] on span "Bookings" at bounding box center [120, 147] width 164 height 15
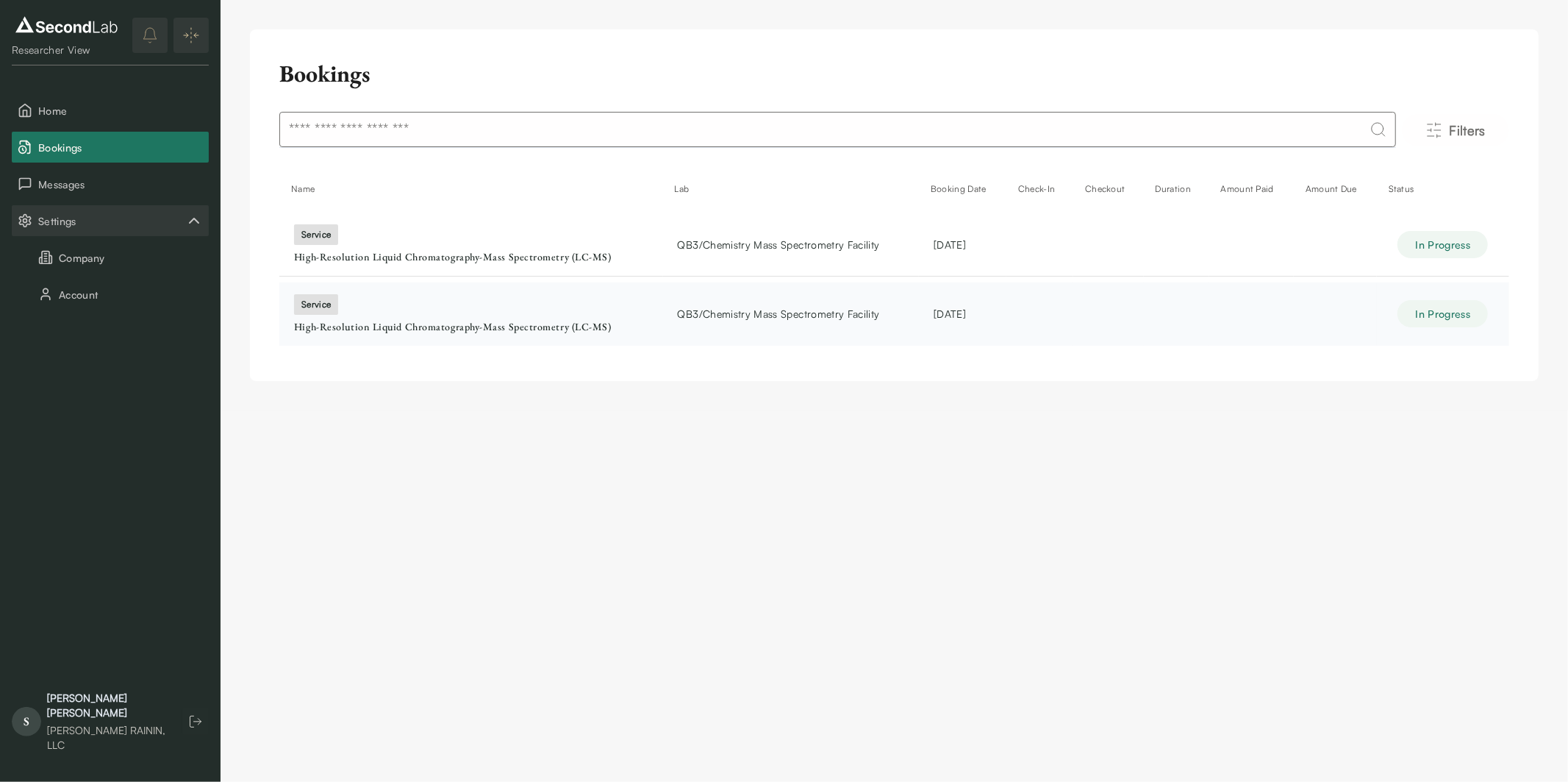
click at [1394, 322] on div "In Progress" at bounding box center [1443, 314] width 103 height 27
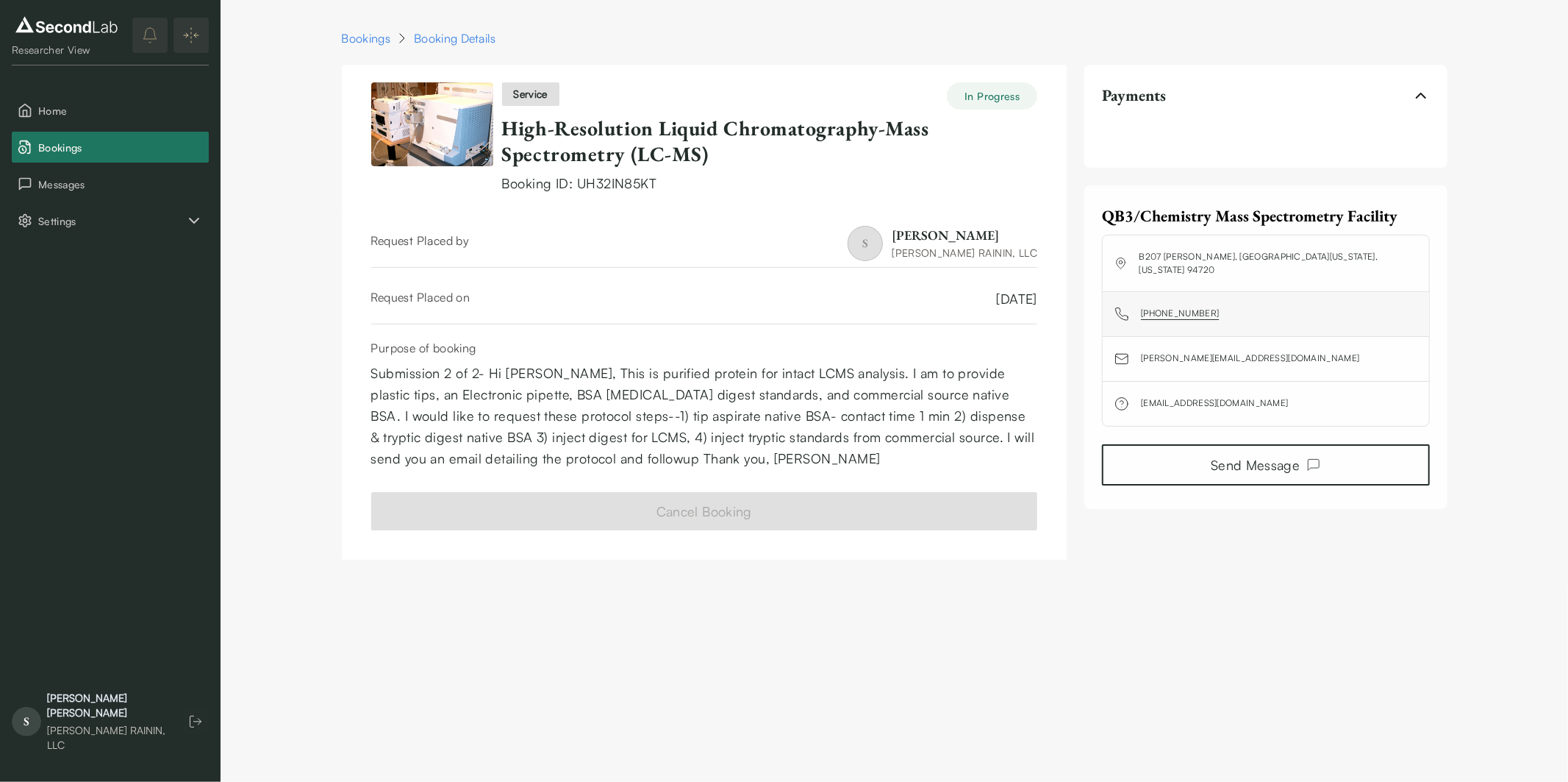
click at [1169, 312] on link "[PHONE_NUMBER]" at bounding box center [1180, 314] width 78 height 14
click at [1168, 311] on link "[PHONE_NUMBER]" at bounding box center [1180, 314] width 78 height 14
